Goal: Use online tool/utility: Utilize a website feature to perform a specific function

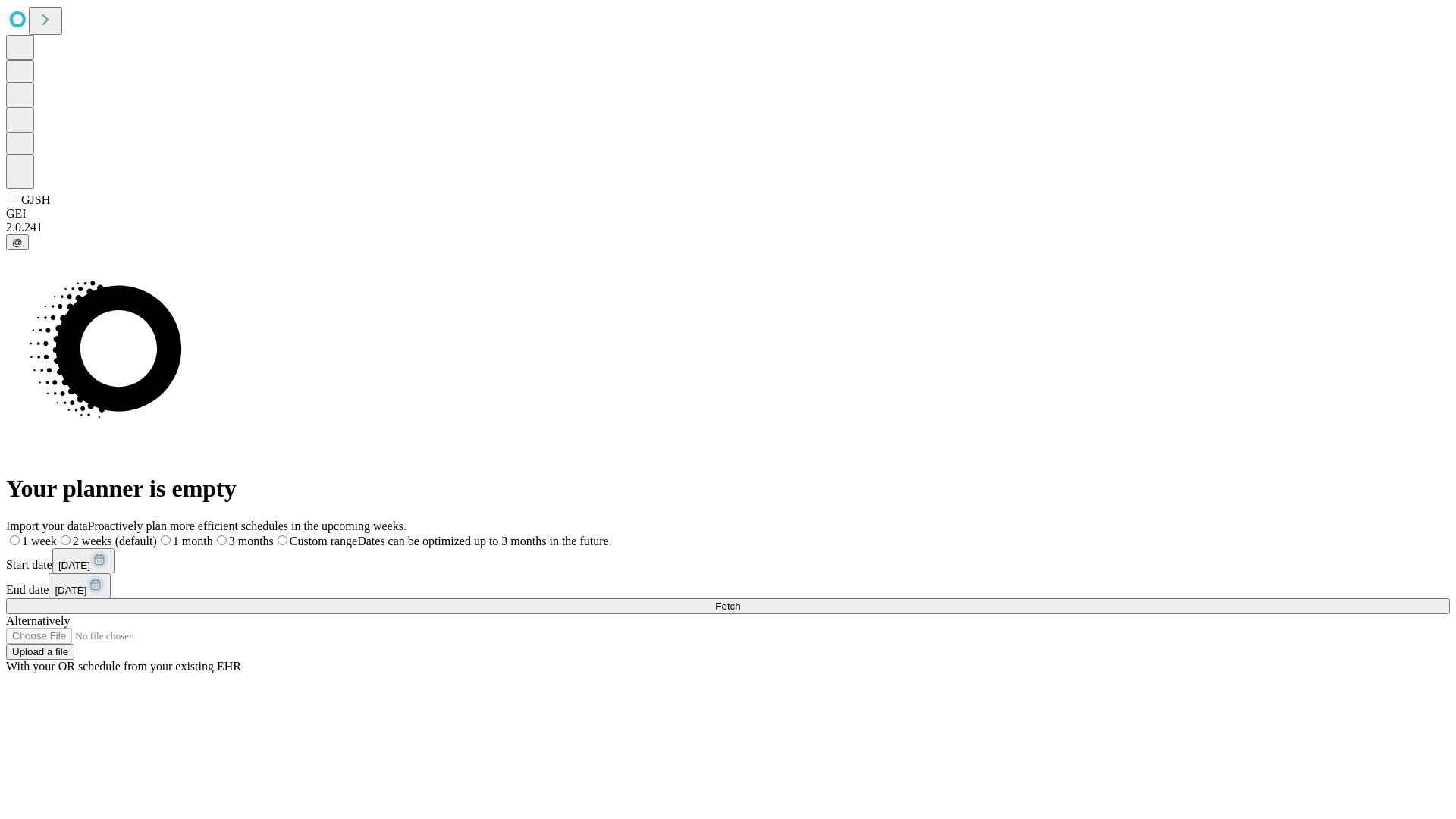
click at [740, 600] on span "Fetch" at bounding box center [727, 606] width 25 height 11
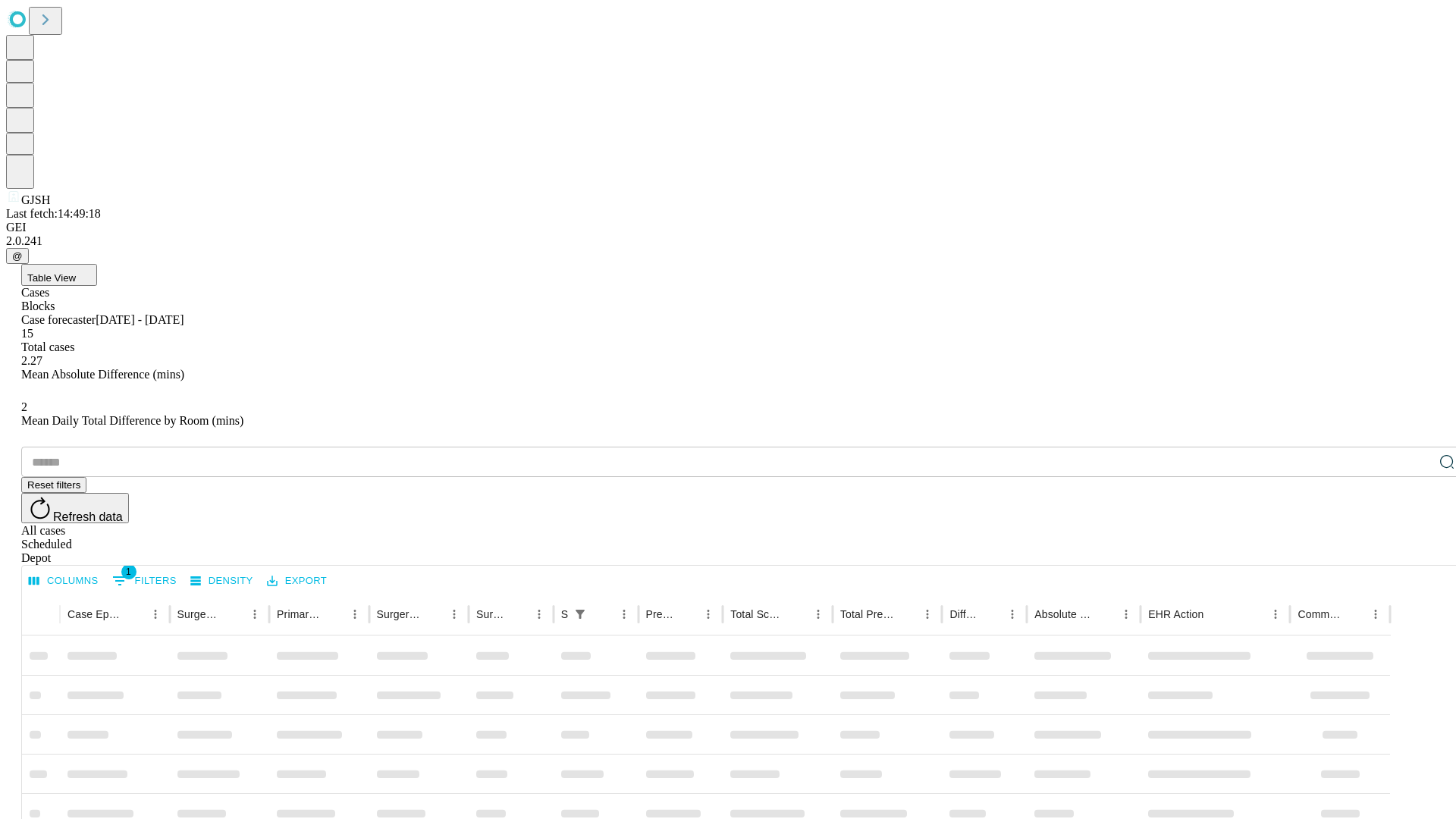
click at [76, 272] on span "Table View" at bounding box center [51, 277] width 48 height 11
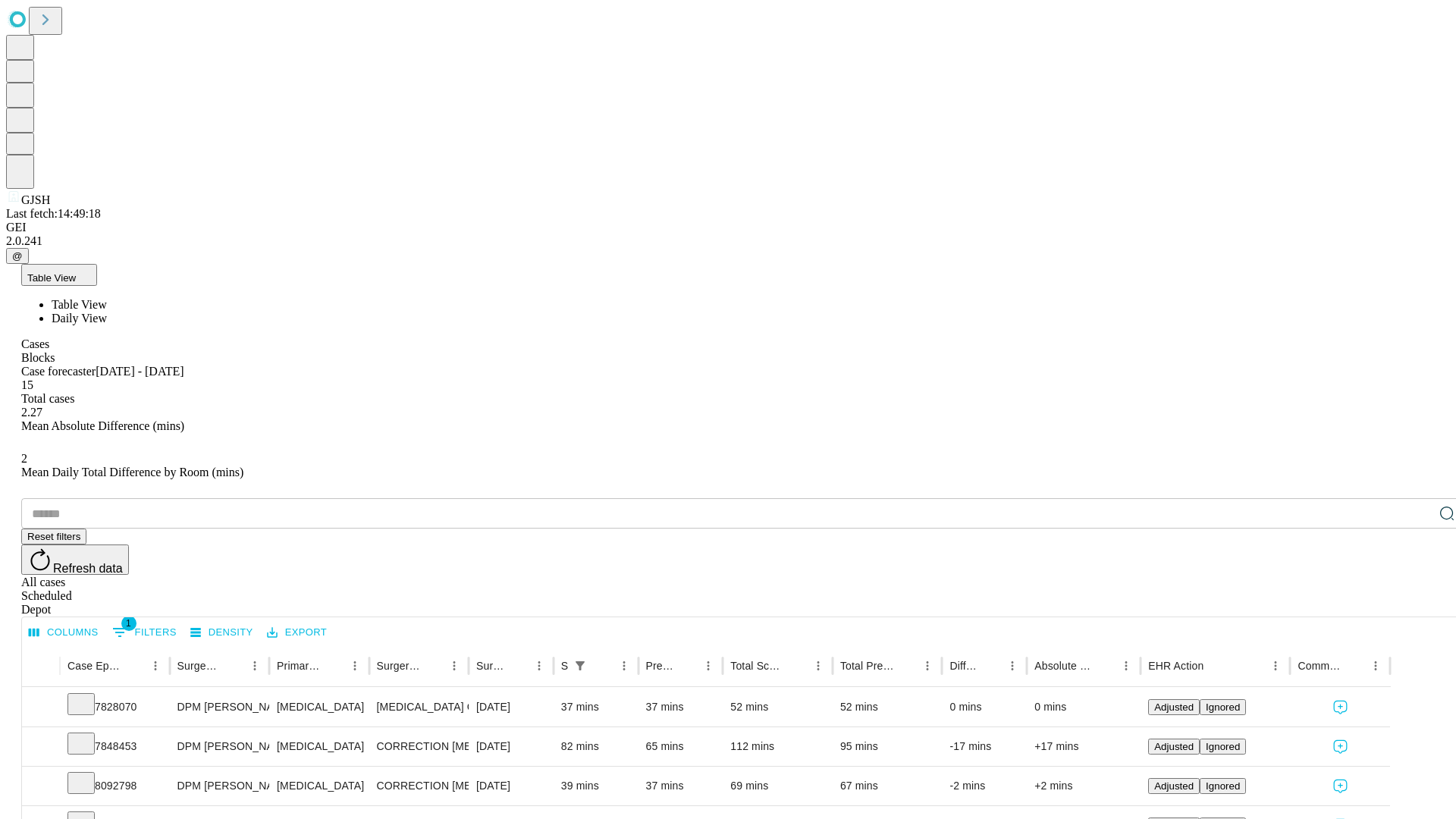
click at [107, 312] on span "Daily View" at bounding box center [79, 318] width 55 height 13
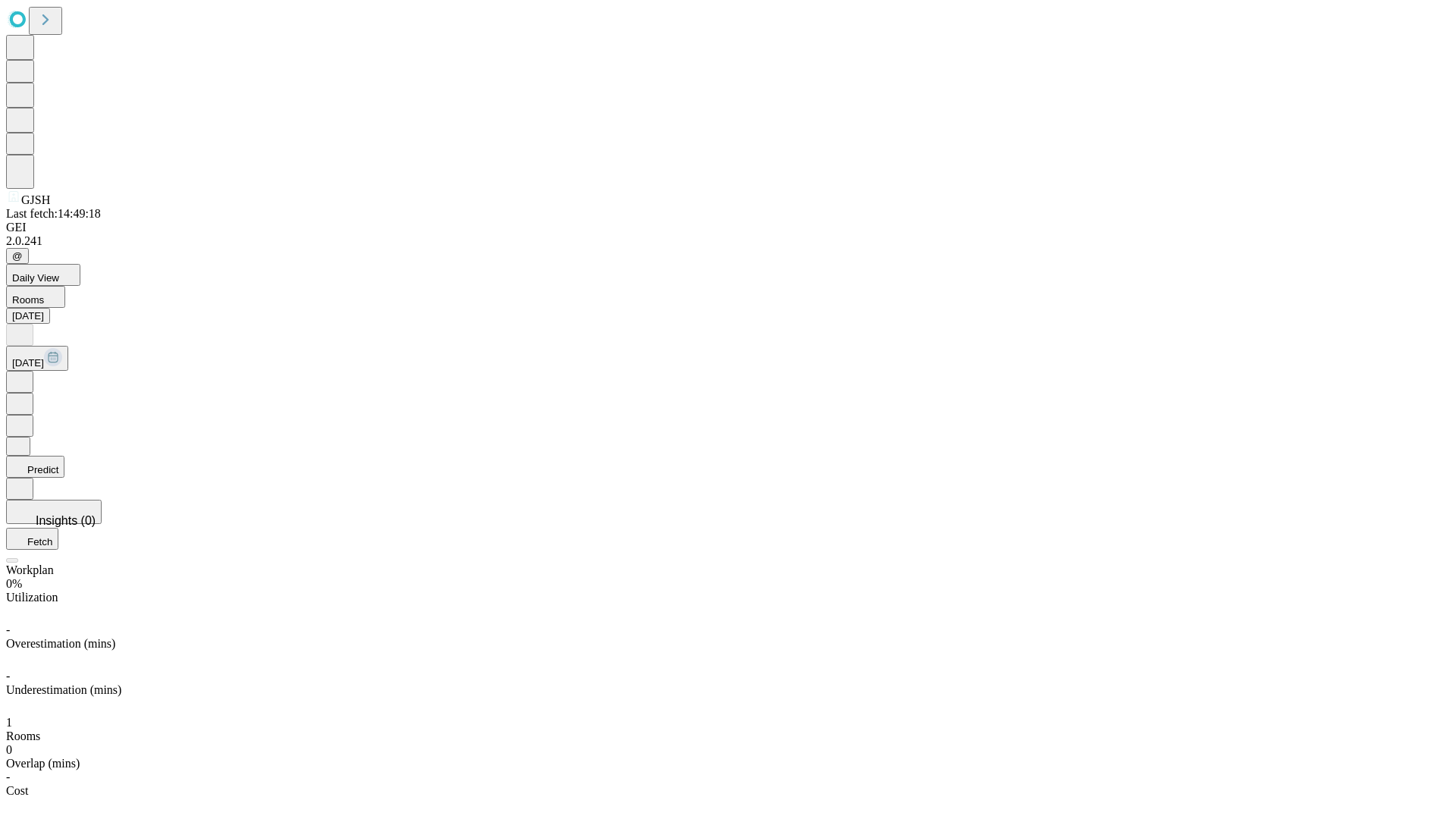
click at [64, 456] on button "Predict" at bounding box center [35, 466] width 58 height 22
